Goal: Information Seeking & Learning: Find contact information

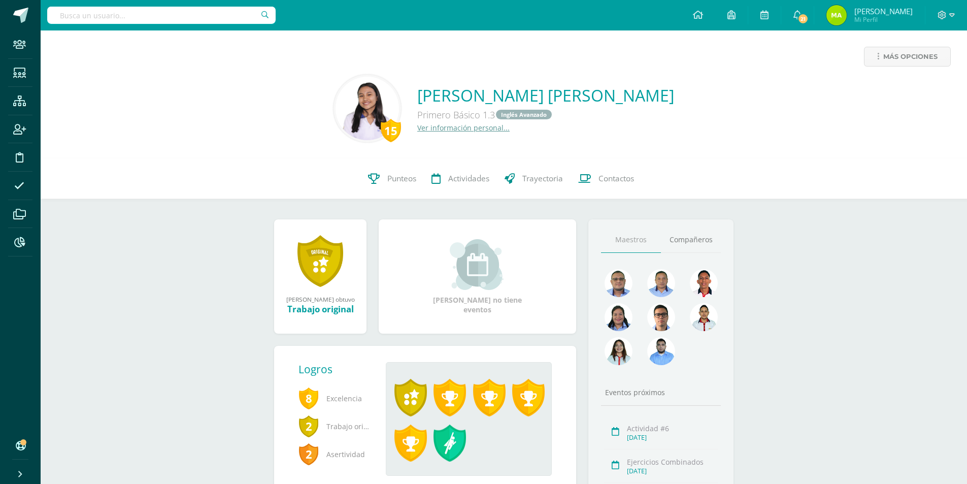
click at [141, 19] on input "text" at bounding box center [161, 15] width 228 height 17
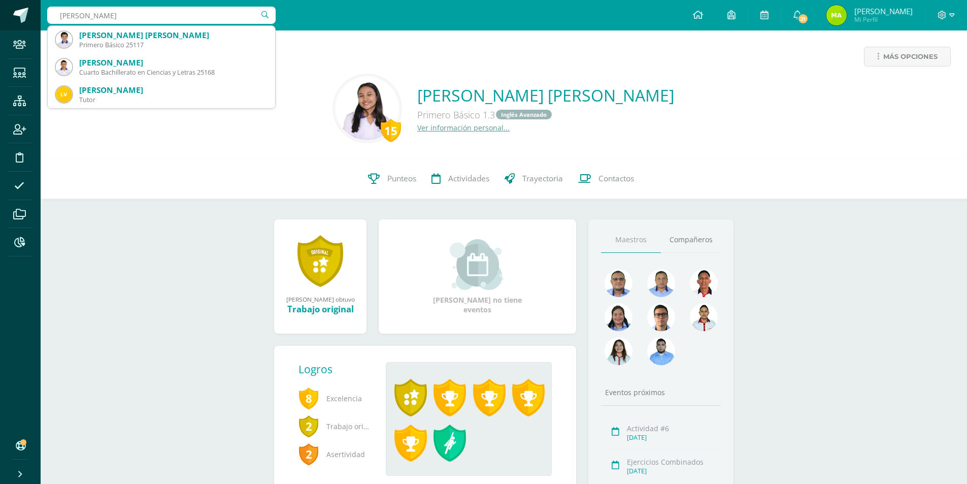
type input "cristobal carrera"
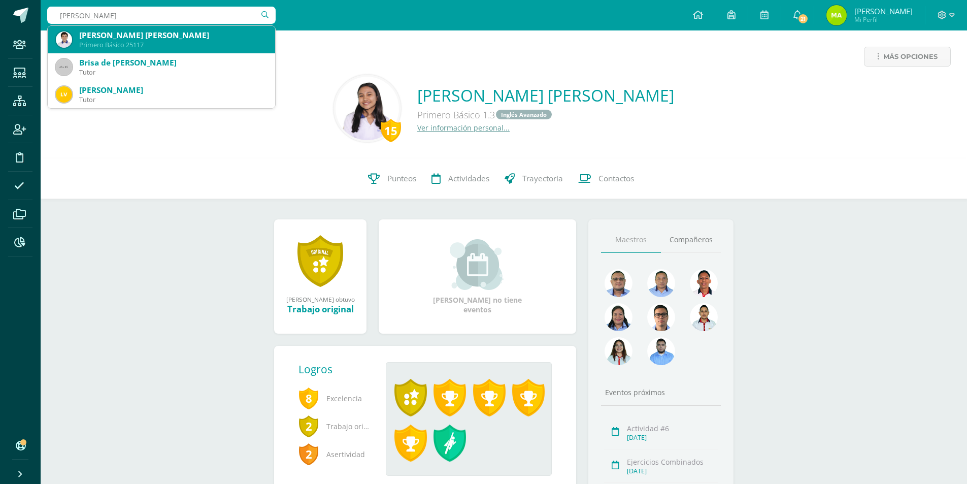
click at [104, 45] on div "Primero Básico 25117" at bounding box center [173, 45] width 188 height 9
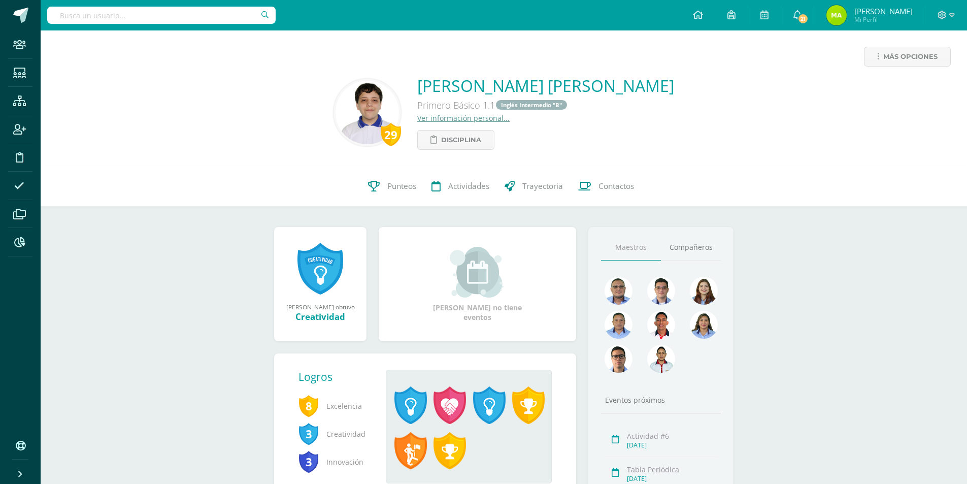
click at [456, 118] on link "Ver información personal..." at bounding box center [463, 118] width 92 height 10
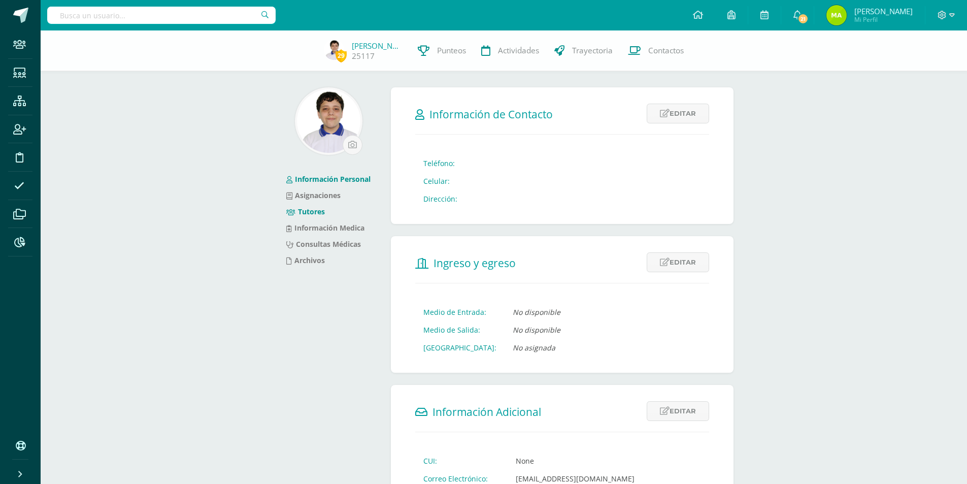
click at [316, 212] on link "Tutores" at bounding box center [305, 212] width 39 height 10
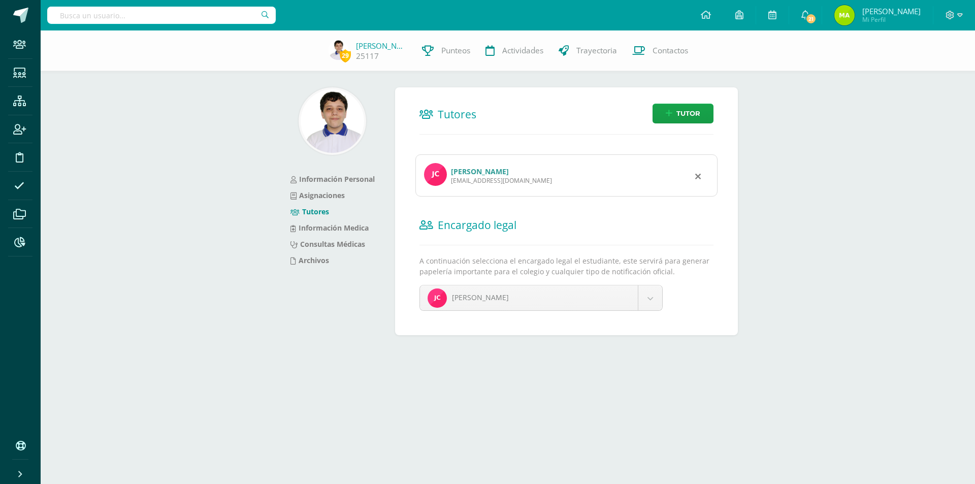
click at [498, 170] on link "[PERSON_NAME]" at bounding box center [480, 172] width 58 height 10
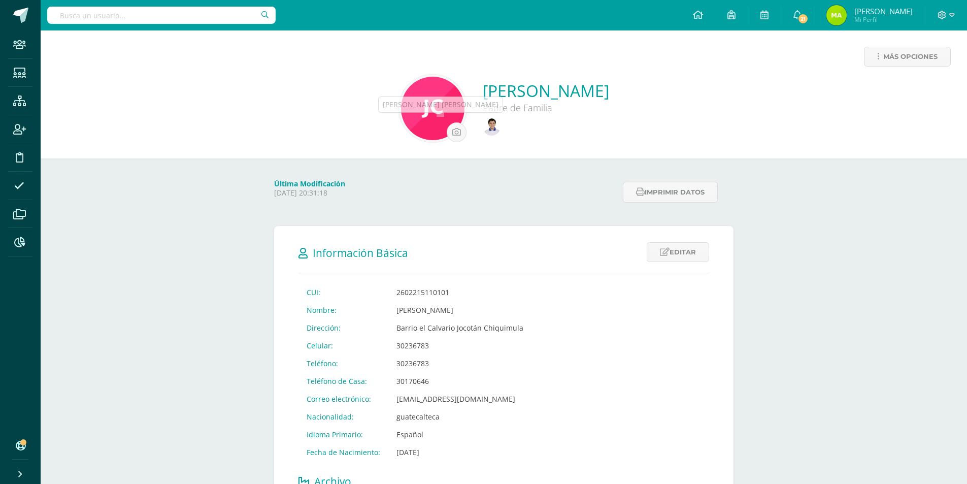
click at [483, 126] on img at bounding box center [492, 127] width 18 height 18
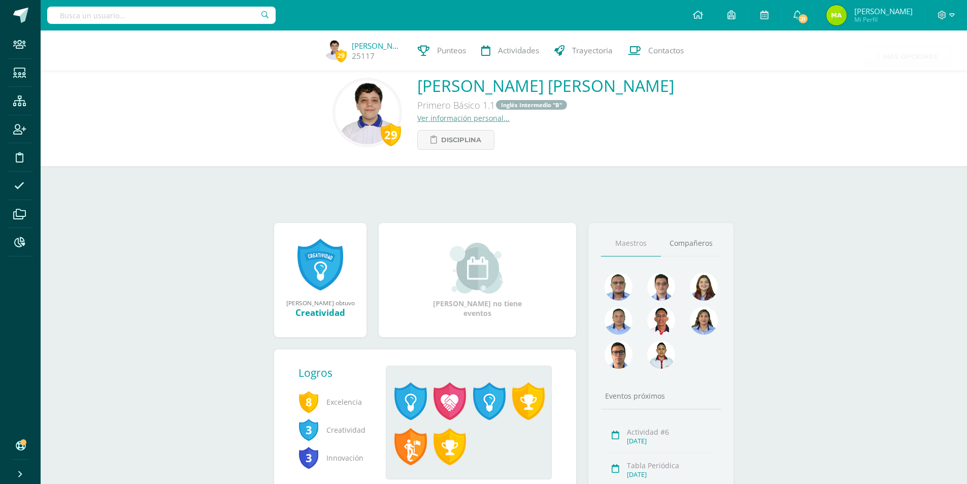
scroll to position [121, 0]
